Goal: Submit feedback/report problem

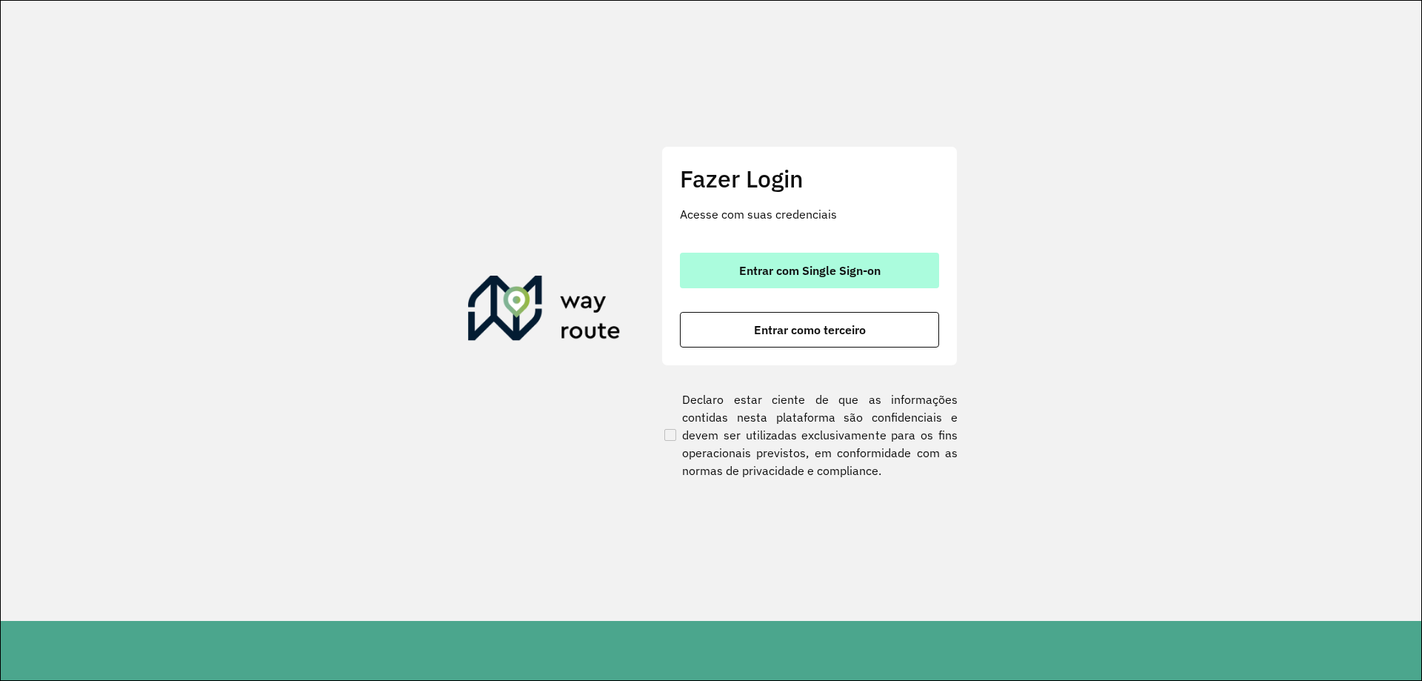
click at [758, 261] on button "Entrar com Single Sign-on" at bounding box center [809, 271] width 259 height 36
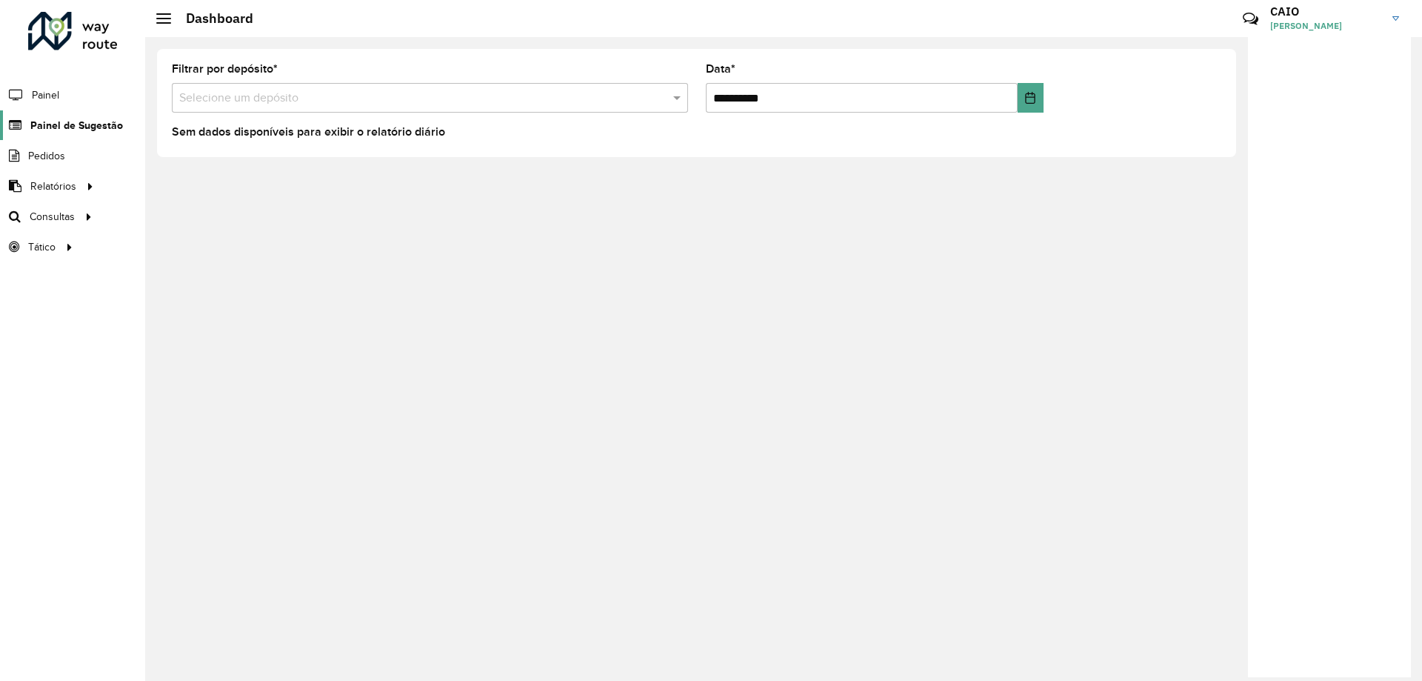
click at [67, 118] on span "Painel de Sugestão" at bounding box center [76, 126] width 93 height 16
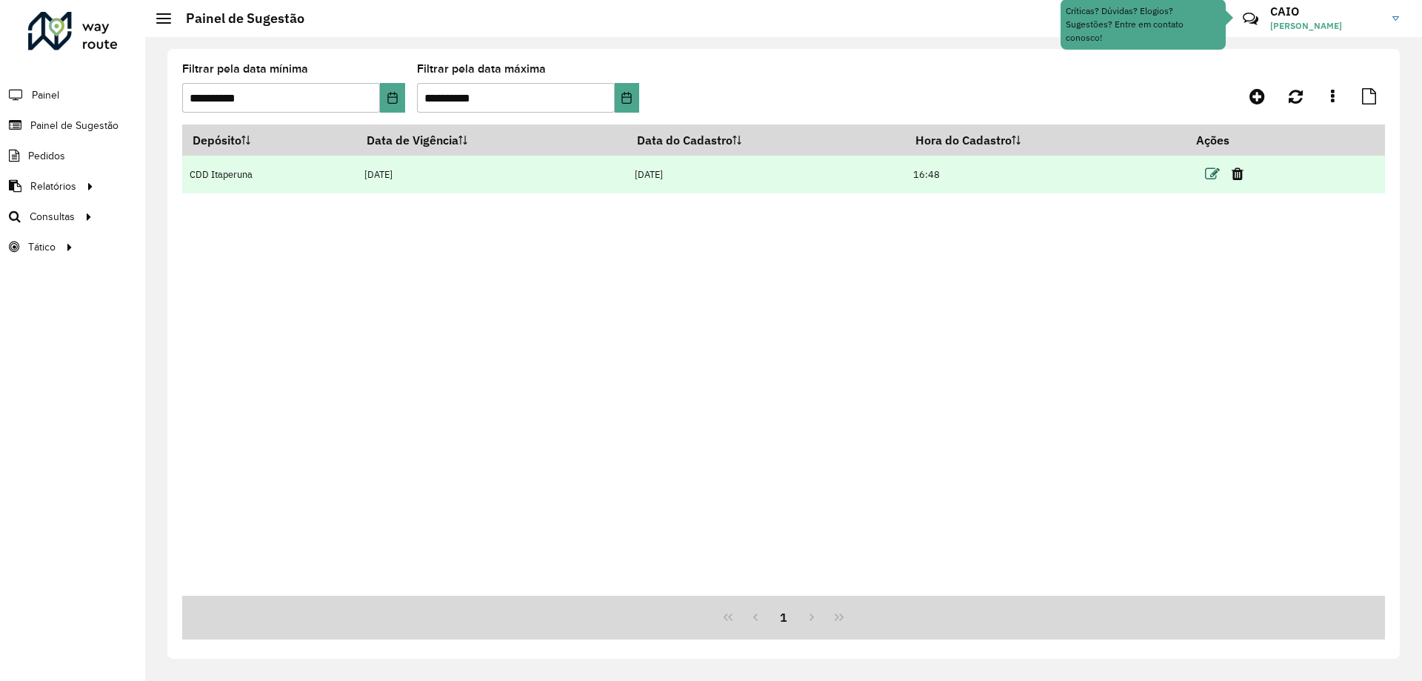
click at [1214, 173] on icon at bounding box center [1212, 174] width 15 height 15
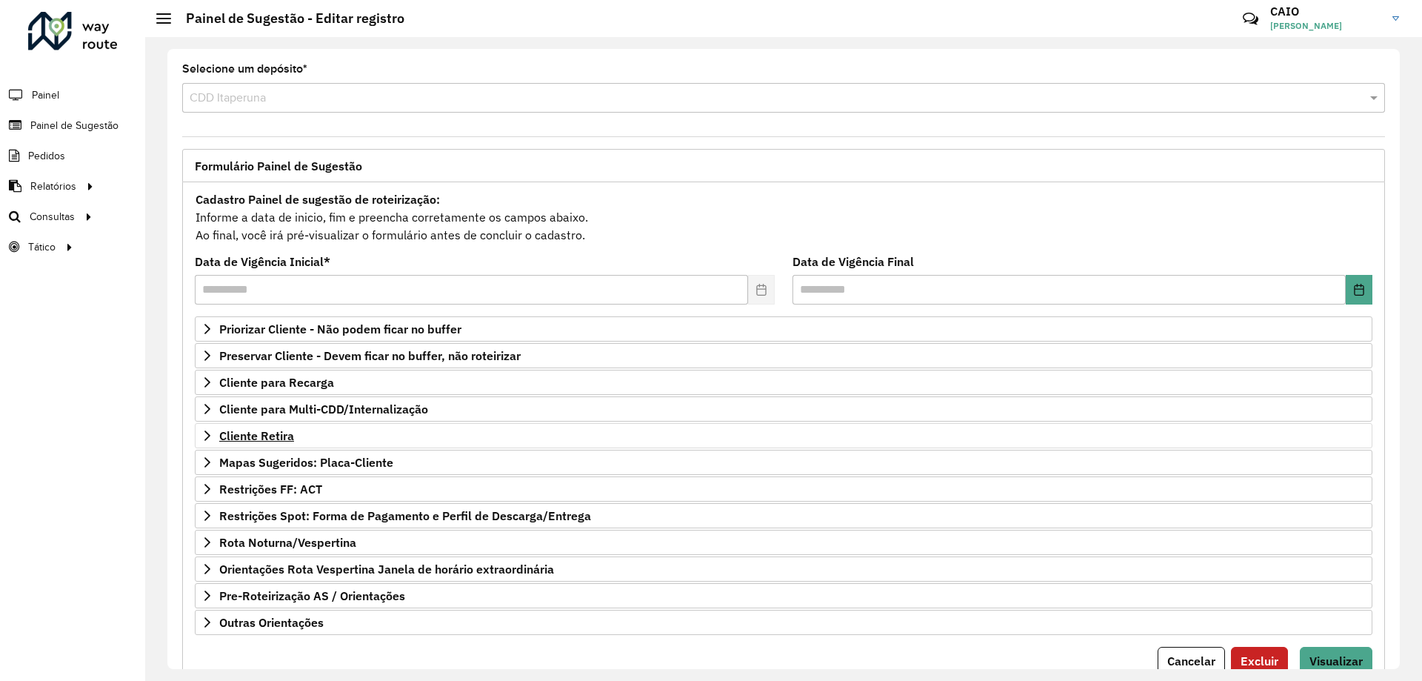
scroll to position [58, 0]
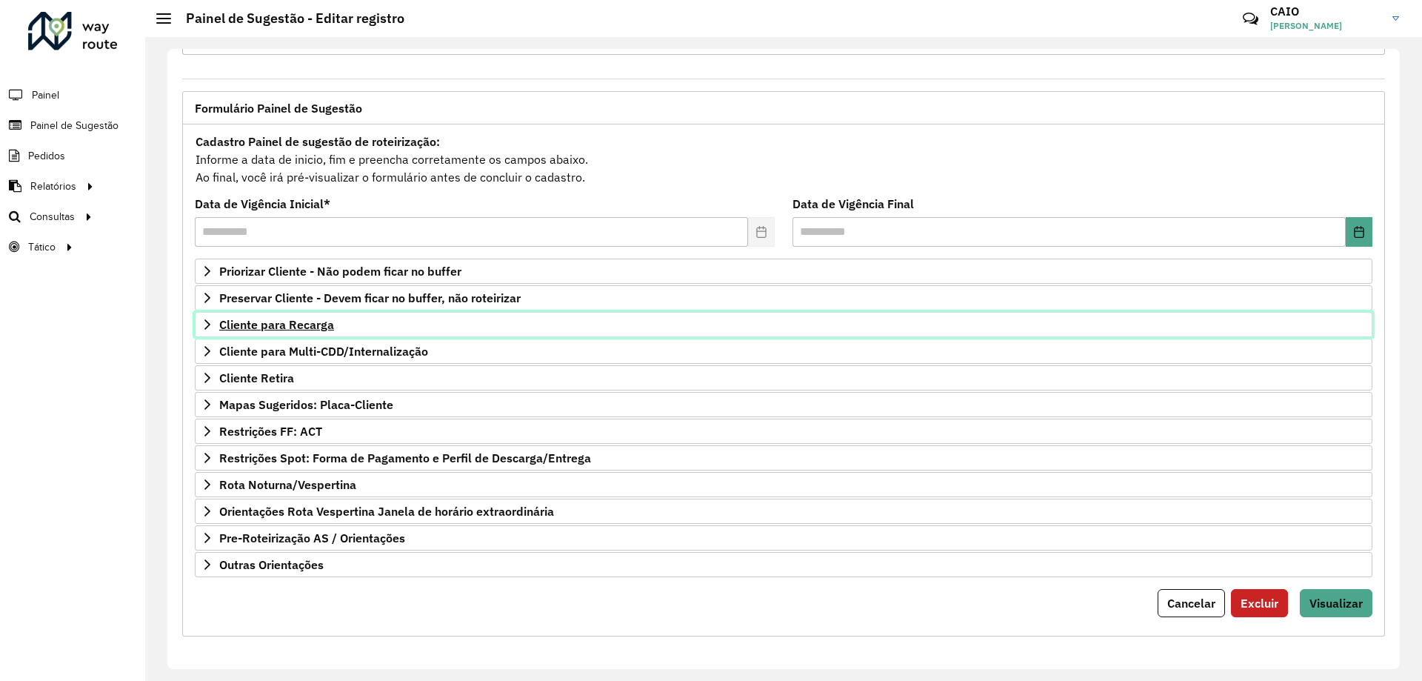
click at [273, 325] on span "Cliente para Recarga" at bounding box center [276, 324] width 115 height 12
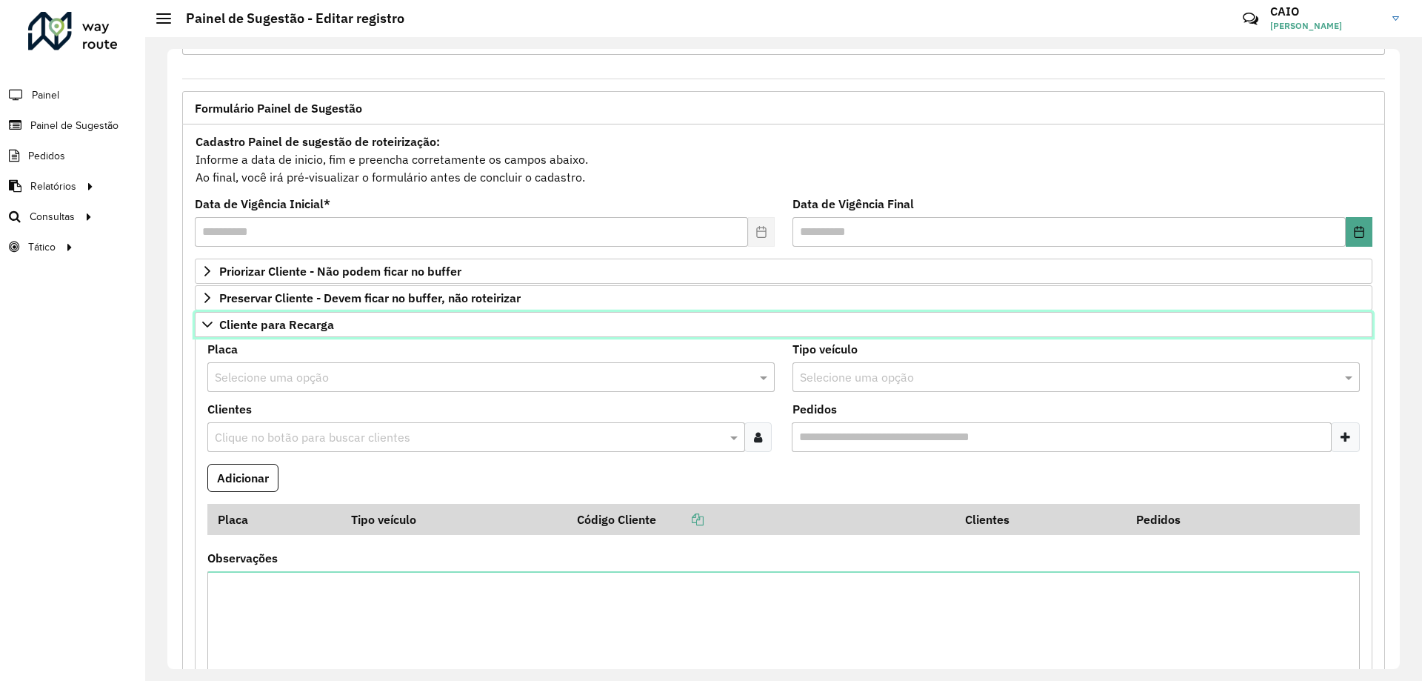
scroll to position [206, 0]
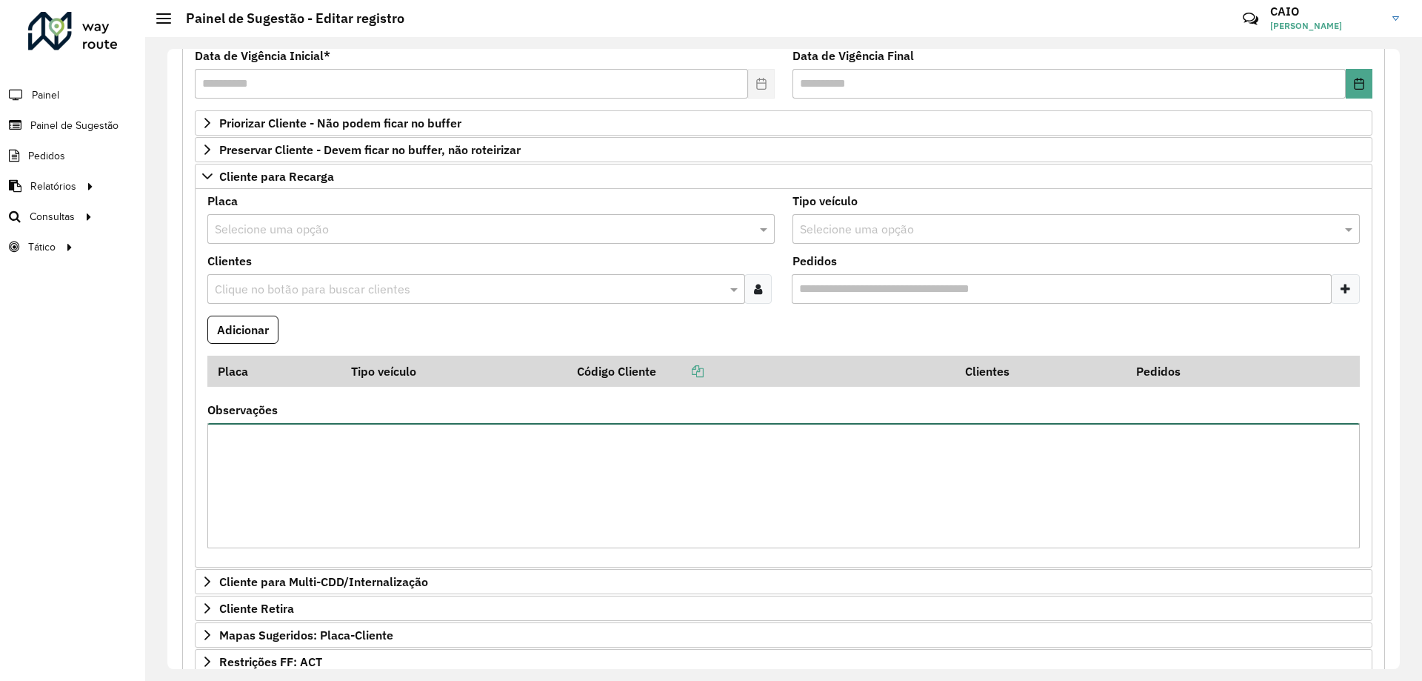
click at [281, 481] on textarea "Observações" at bounding box center [783, 485] width 1152 height 125
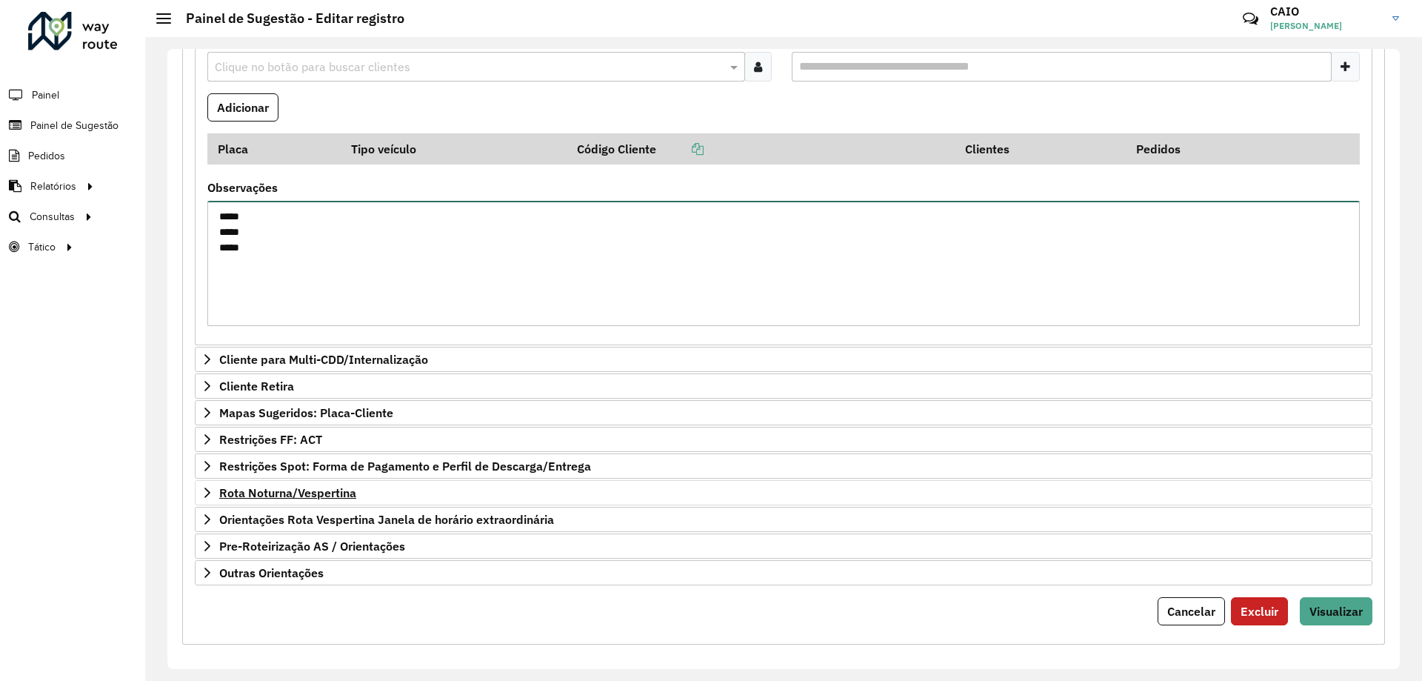
scroll to position [436, 0]
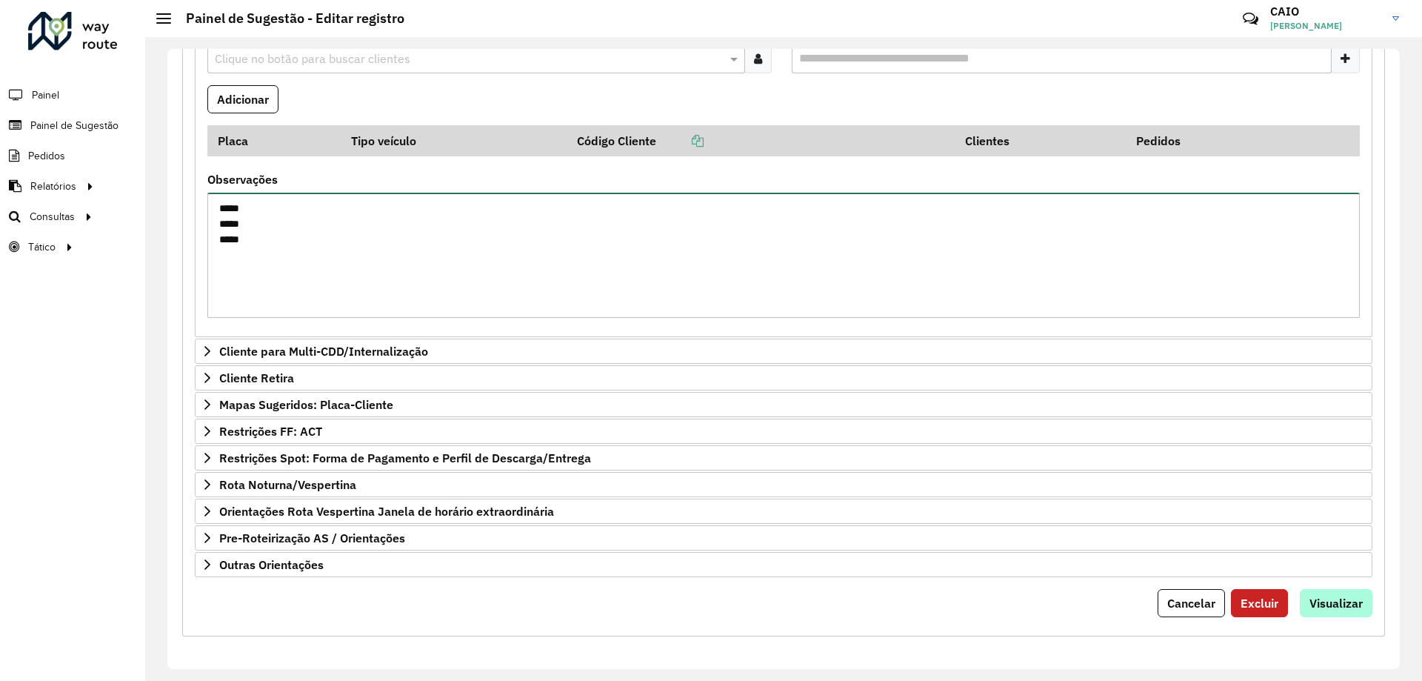
type textarea "***** ***** *****"
click at [1309, 607] on span "Visualizar" at bounding box center [1335, 602] width 53 height 15
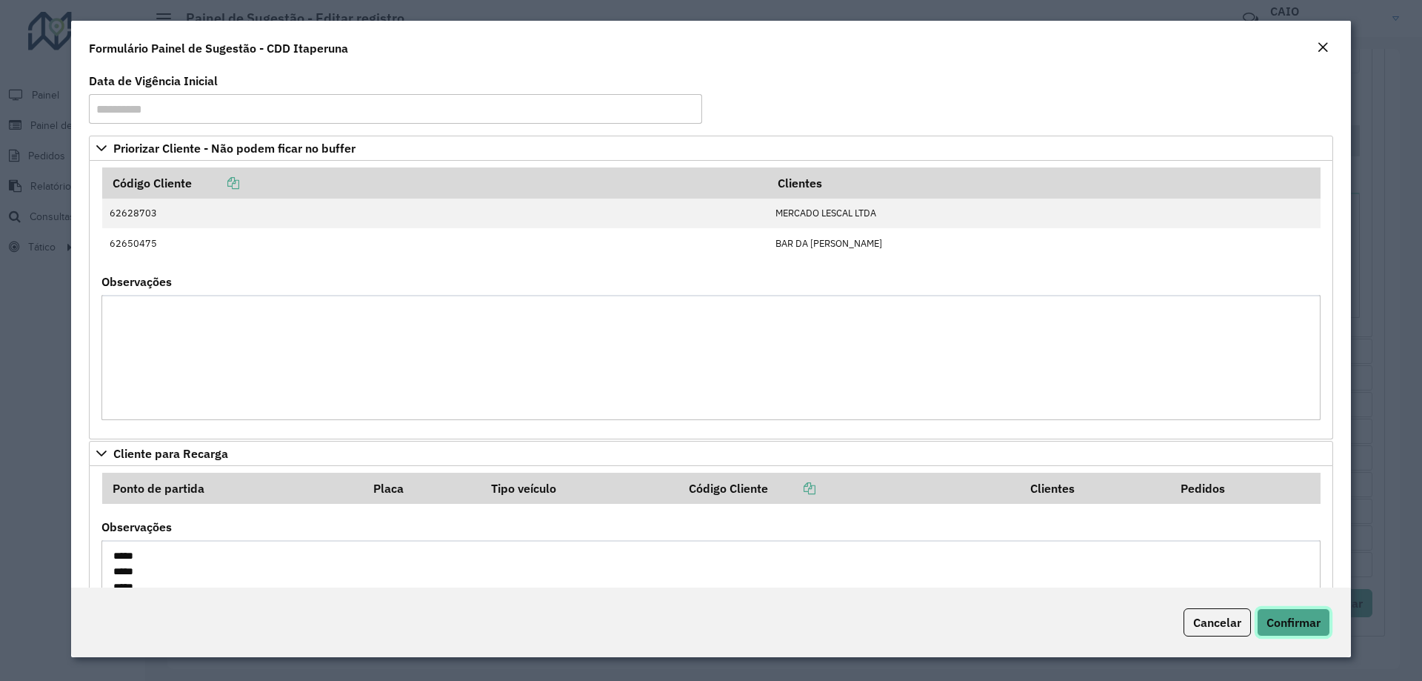
click at [1299, 618] on span "Confirmar" at bounding box center [1293, 622] width 54 height 15
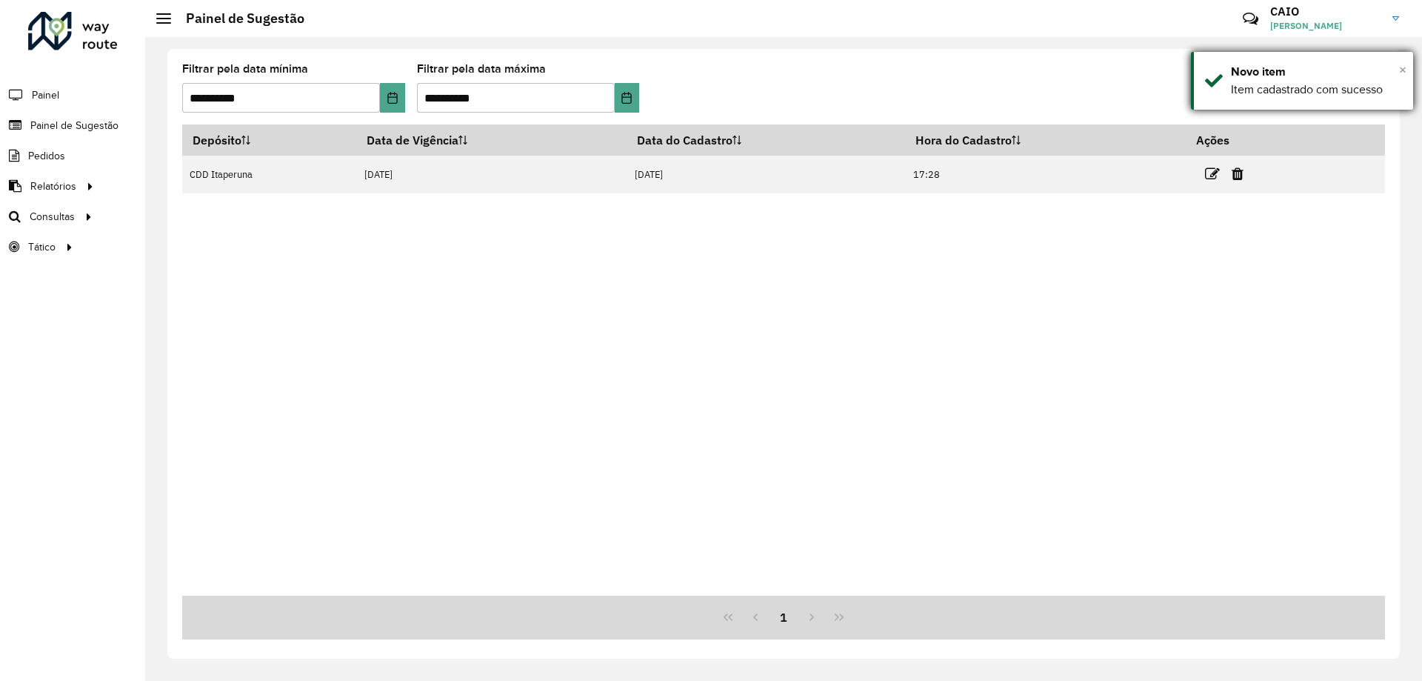
click at [1400, 71] on span "×" at bounding box center [1402, 69] width 7 height 16
